Goal: Information Seeking & Learning: Learn about a topic

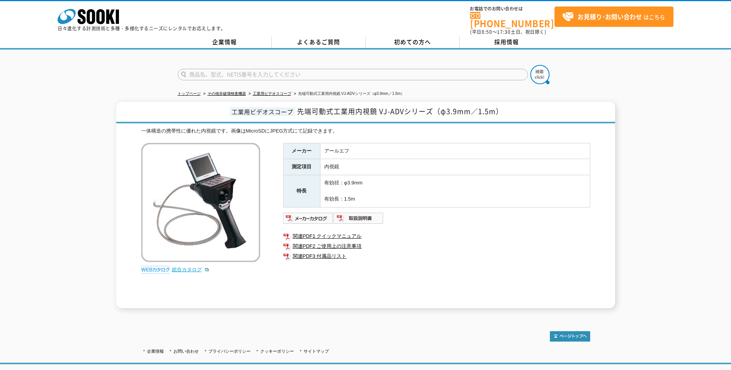
click at [181, 266] on link "総合カタログ" at bounding box center [191, 269] width 38 height 6
